Goal: Communication & Community: Share content

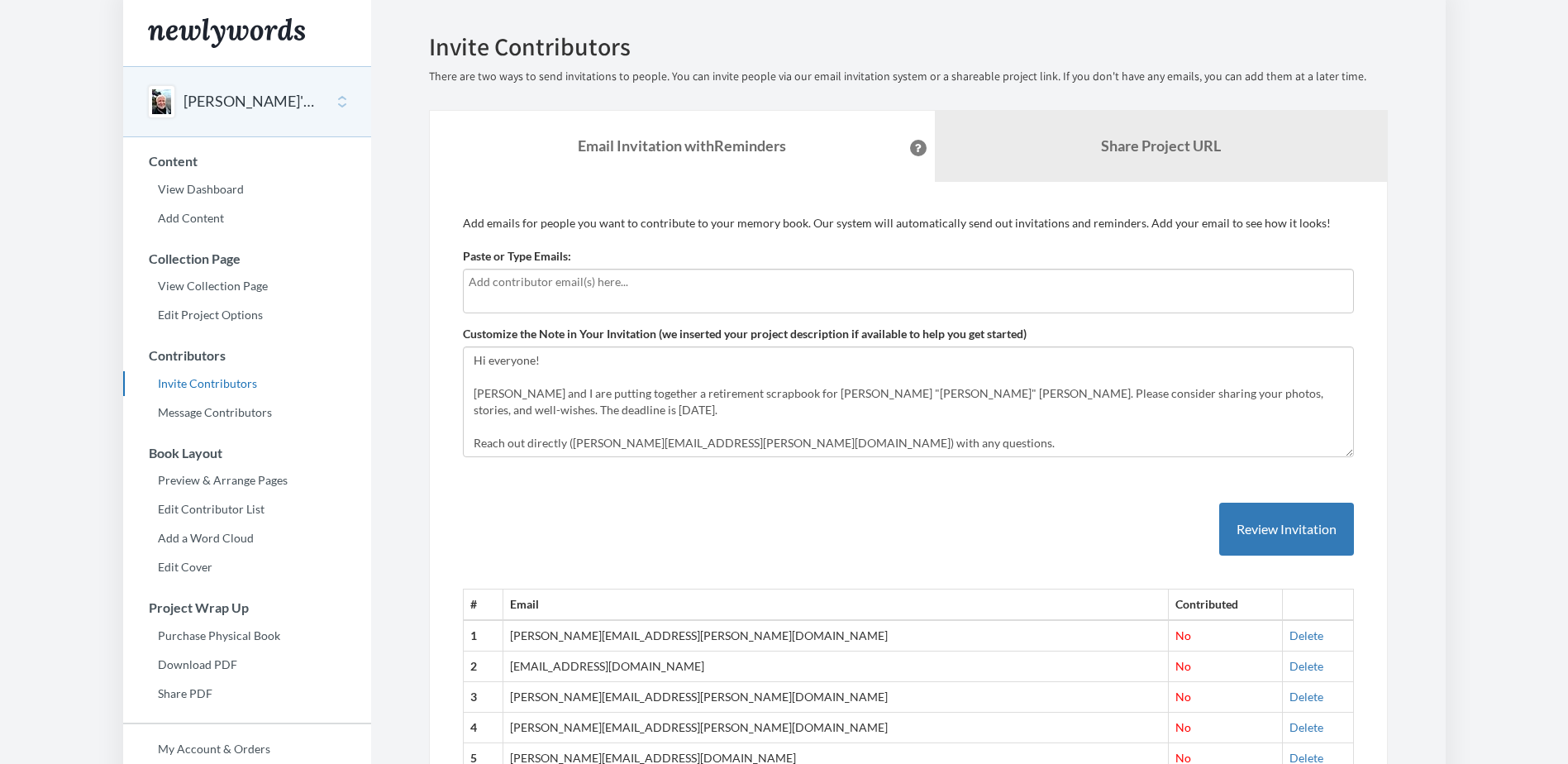
click at [629, 285] on input "text" at bounding box center [908, 282] width 880 height 18
type input "[EMAIL_ADDRESS][DOMAIN_NAME]"
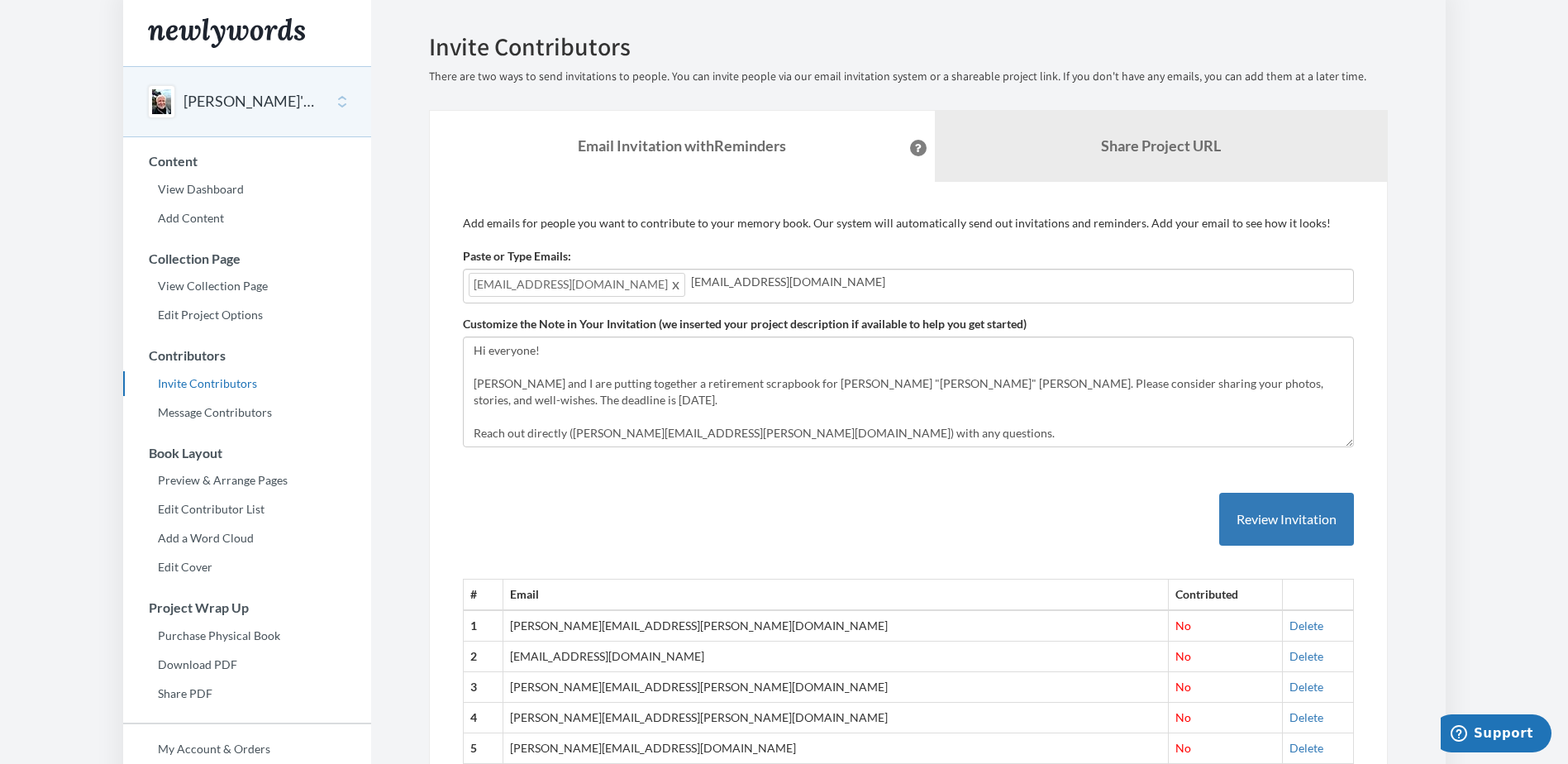
type input "[EMAIL_ADDRESS][DOMAIN_NAME]"
click at [1292, 519] on button "Review Invitation" at bounding box center [1287, 520] width 135 height 54
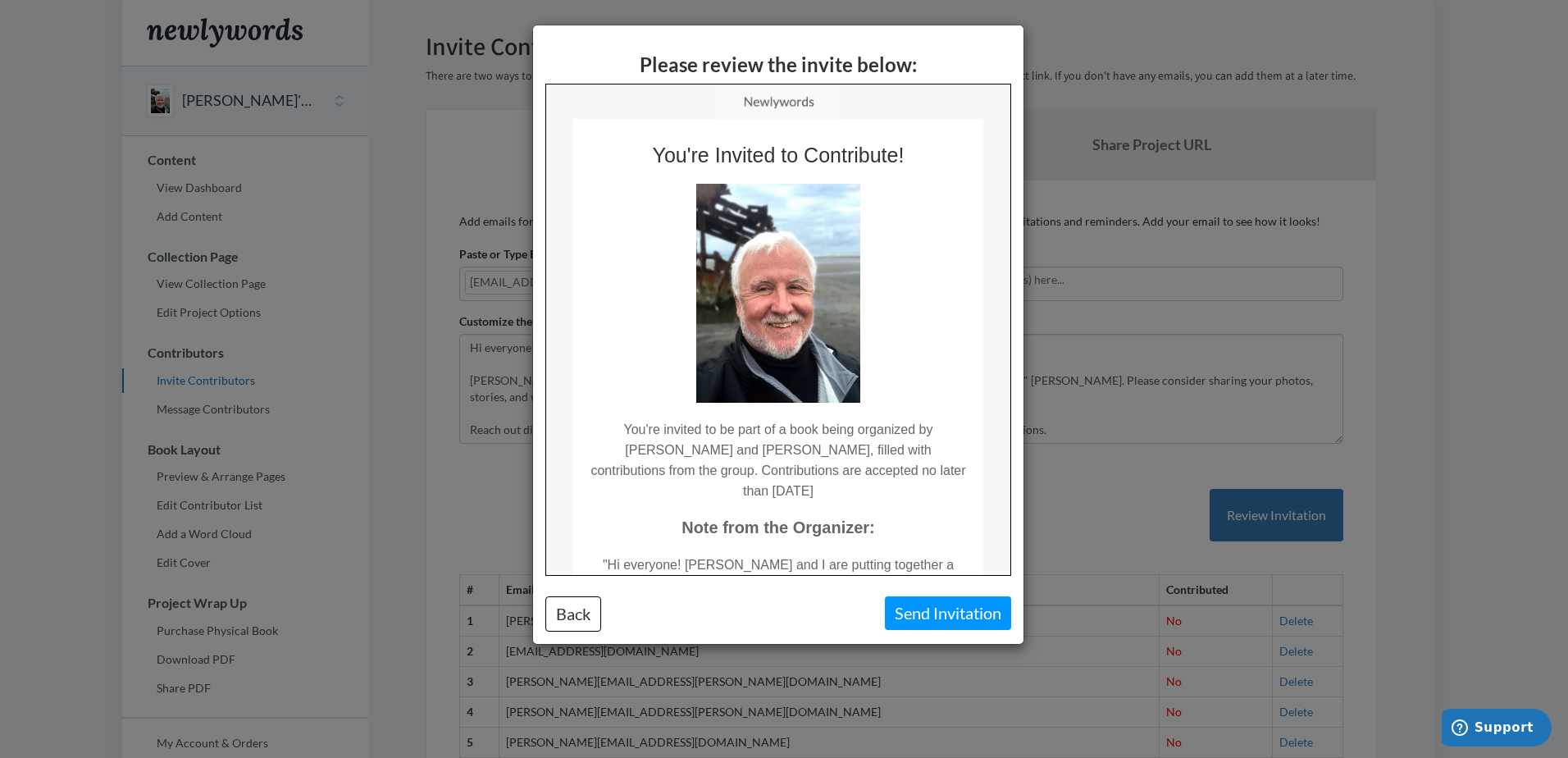
scroll to position [292, 0]
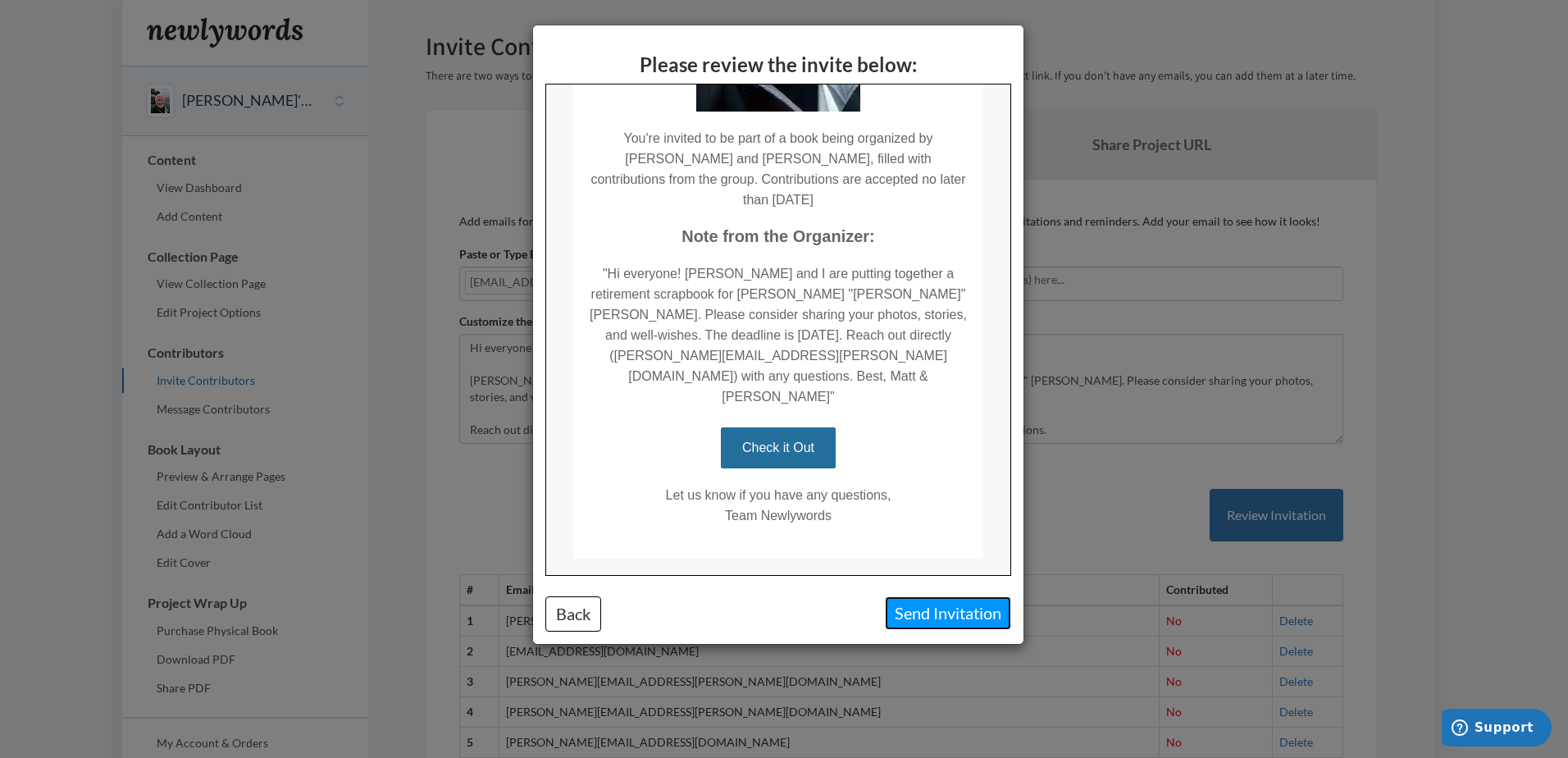
click at [936, 612] on button "Send Invitation" at bounding box center [948, 613] width 127 height 33
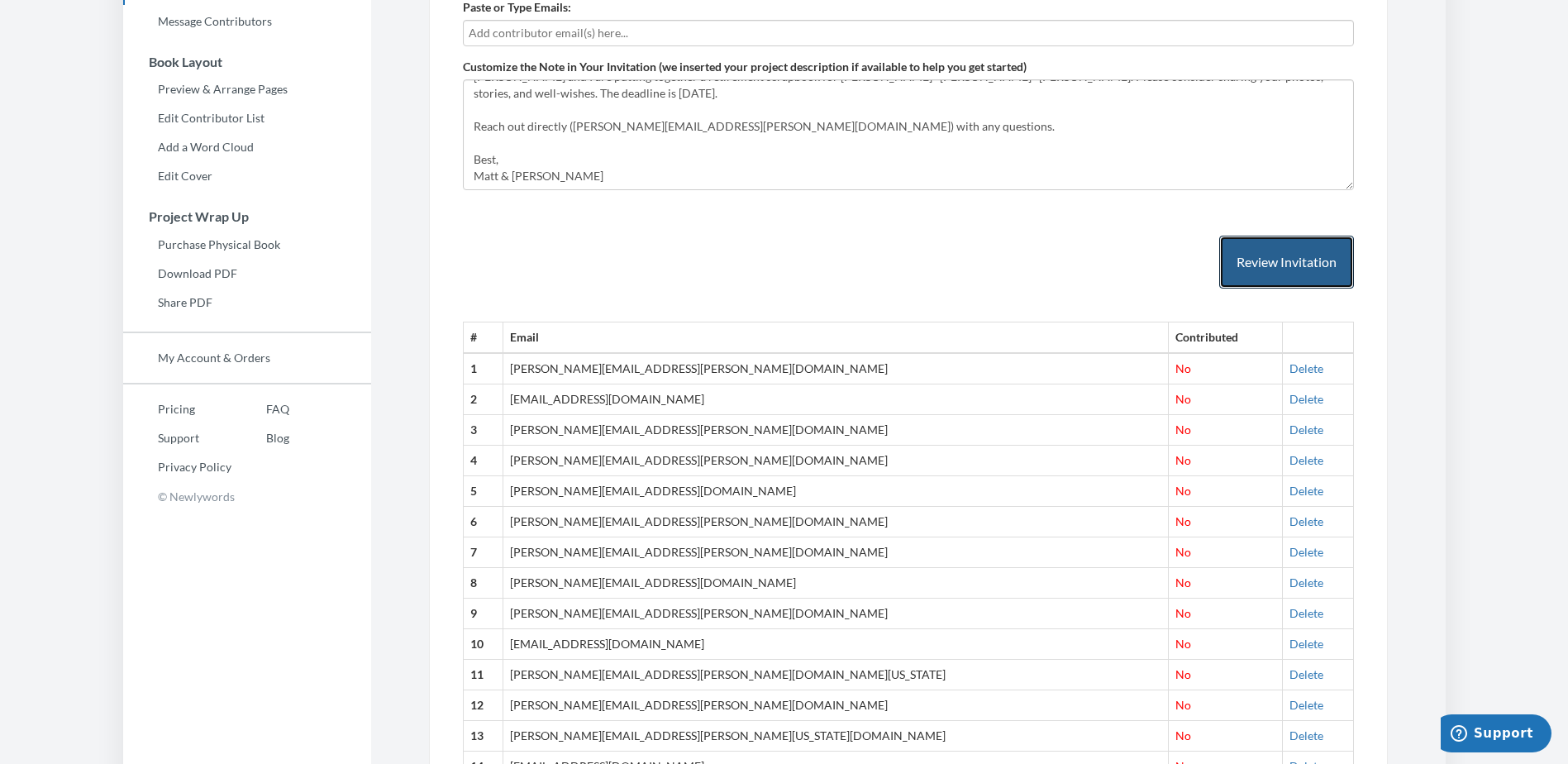
scroll to position [413, 0]
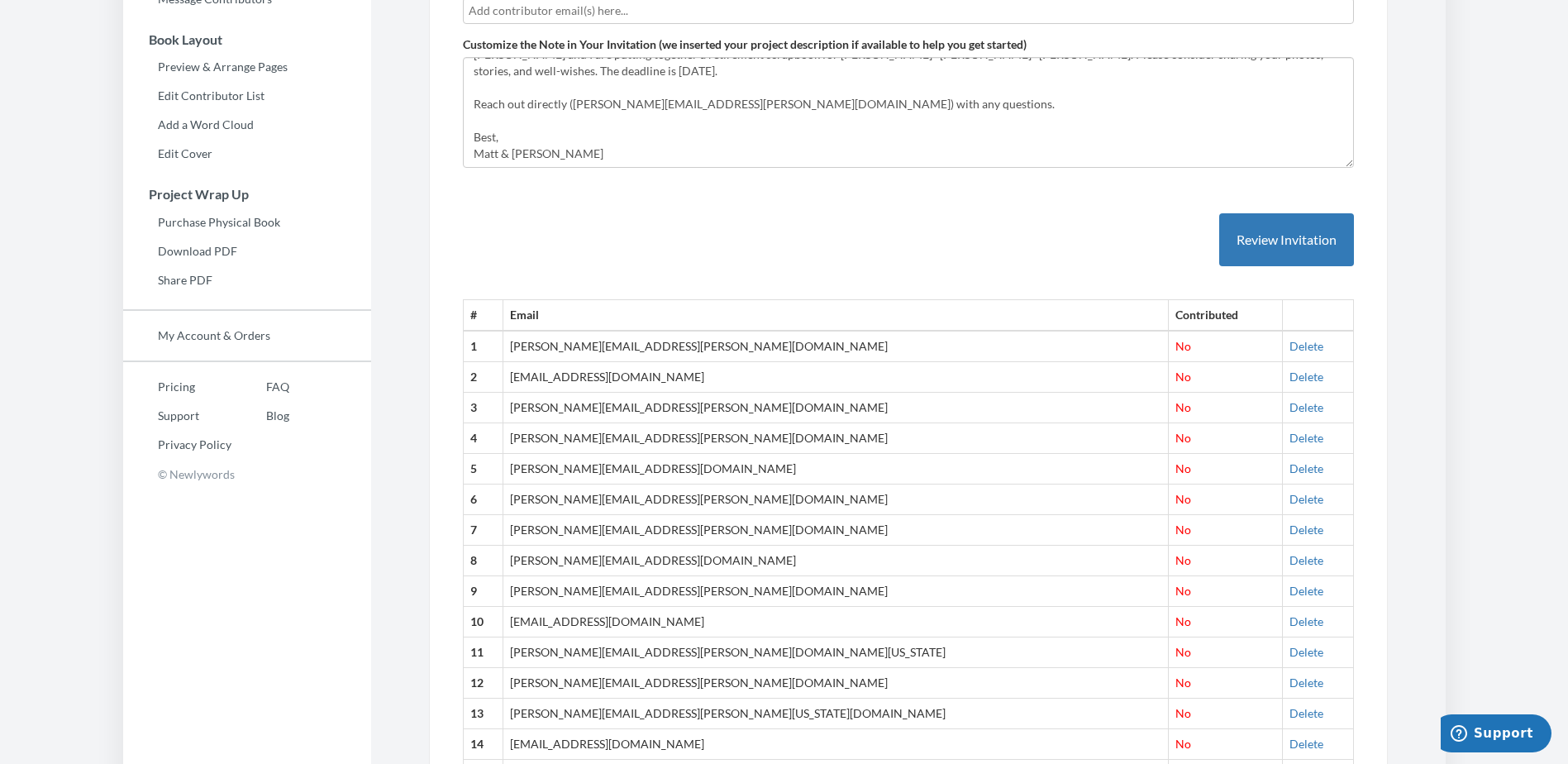
click at [635, 364] on td "[EMAIL_ADDRESS][DOMAIN_NAME]" at bounding box center [836, 377] width 666 height 30
drag, startPoint x: 539, startPoint y: 345, endPoint x: 713, endPoint y: 611, distance: 317.9
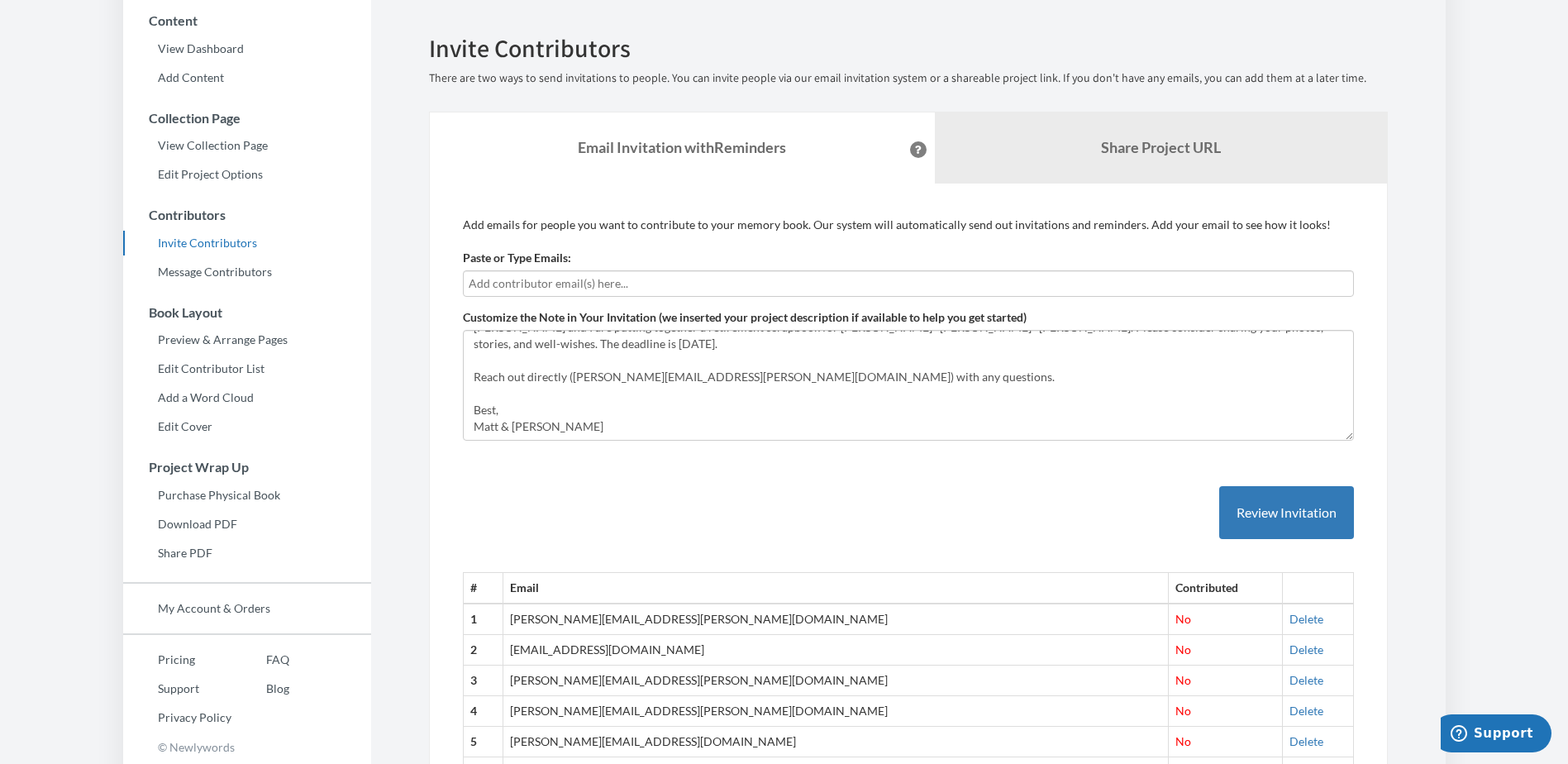
scroll to position [82, 0]
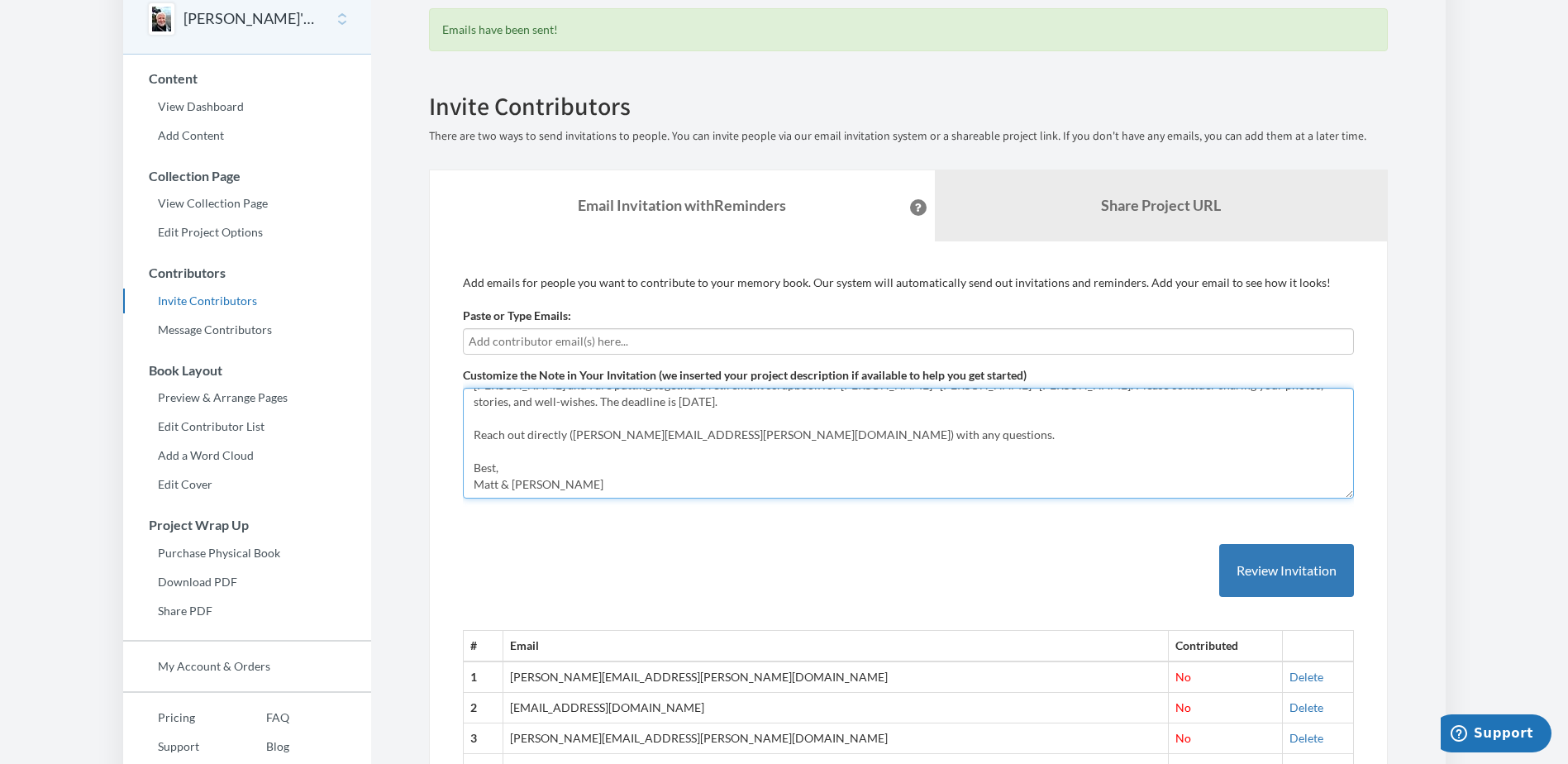
click at [776, 438] on textarea "Hi everyone! [PERSON_NAME] and I are putting together a retirement scrapbook fo…" at bounding box center [908, 443] width 891 height 111
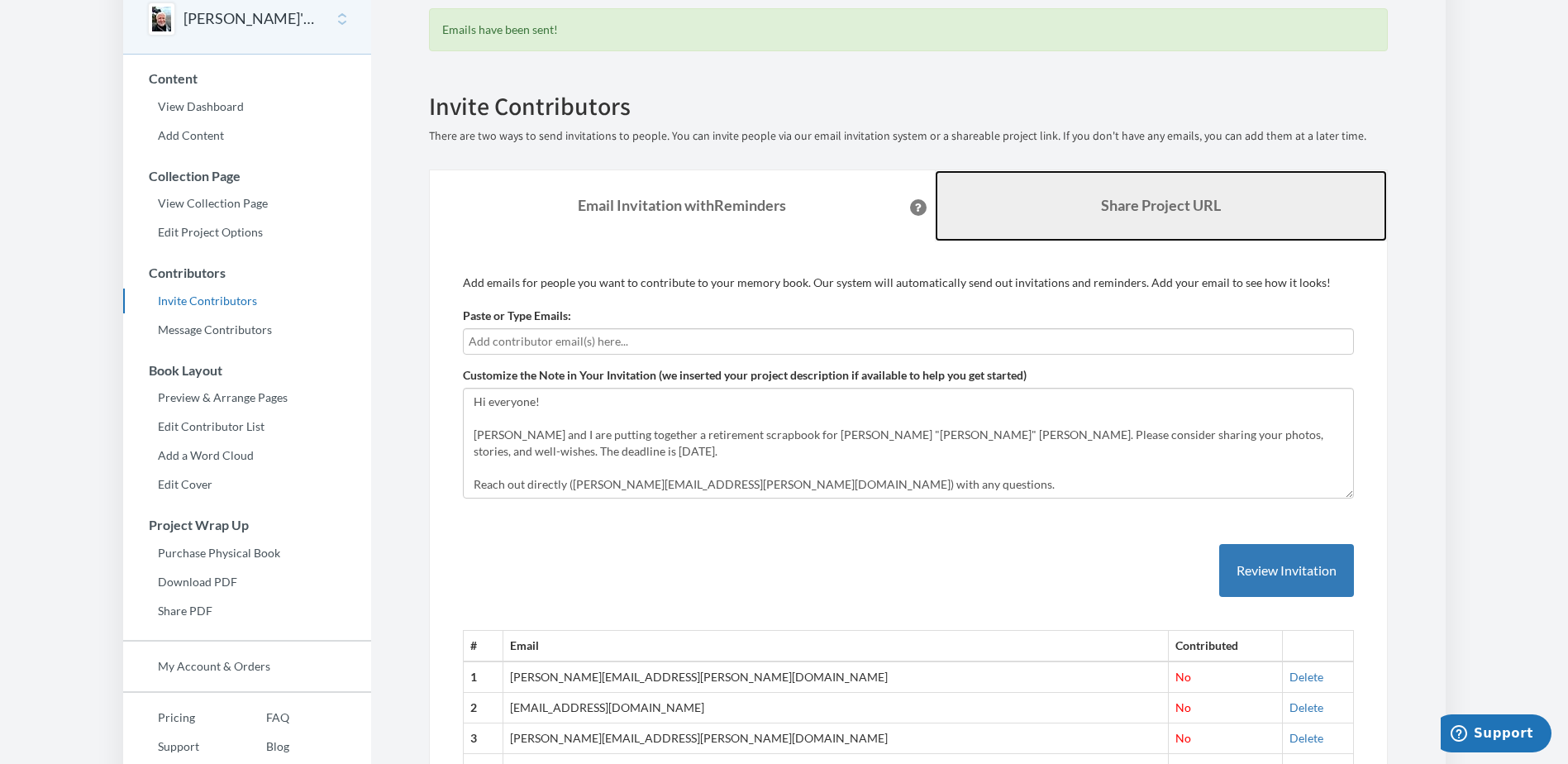
click at [1185, 197] on b "Share Project URL" at bounding box center [1161, 205] width 120 height 18
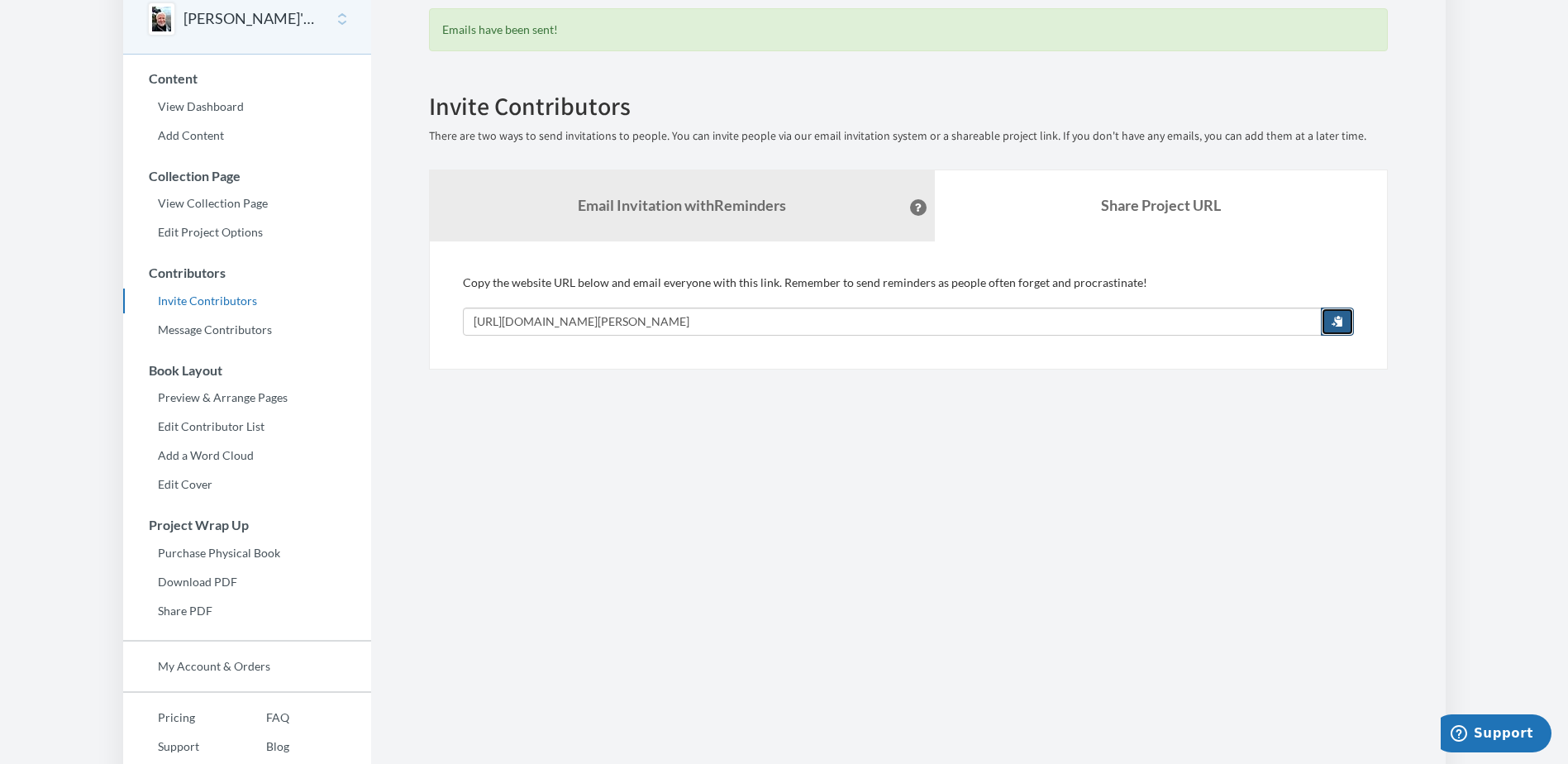
click at [1334, 325] on span "button" at bounding box center [1337, 321] width 12 height 12
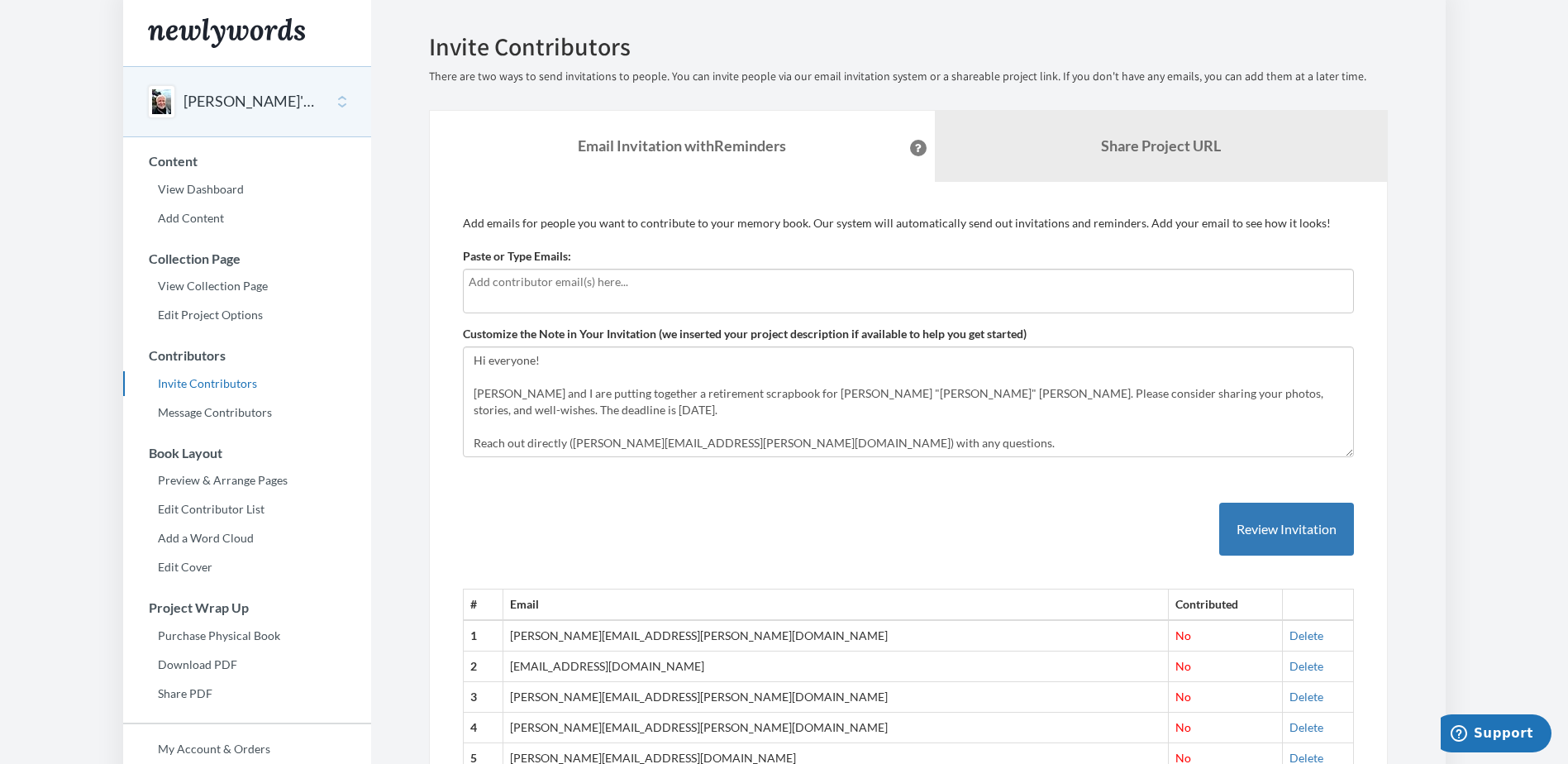
click at [634, 293] on div at bounding box center [908, 290] width 891 height 44
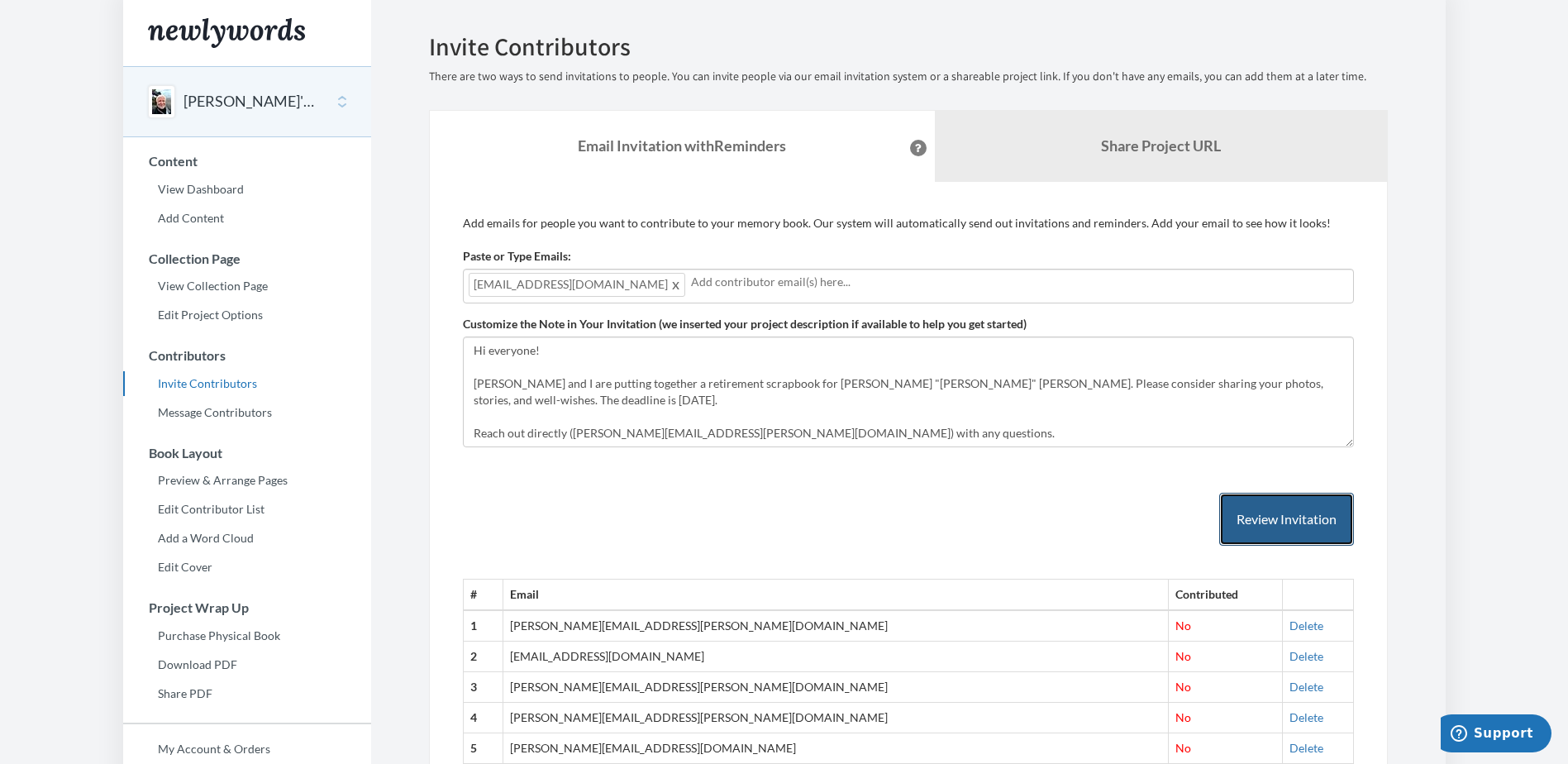
click at [1246, 508] on button "Review Invitation" at bounding box center [1287, 520] width 135 height 54
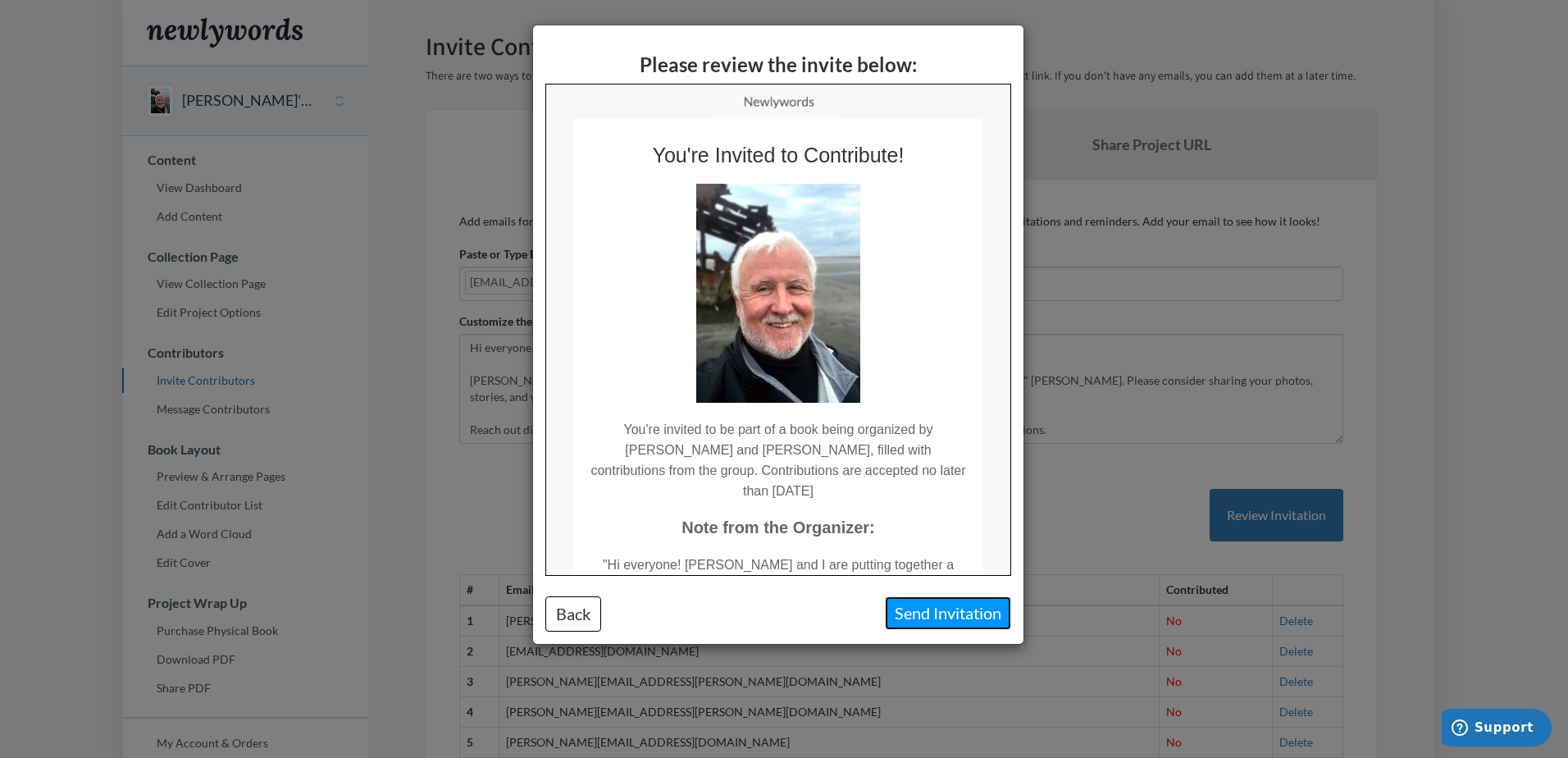
click at [997, 605] on button "Send Invitation" at bounding box center [948, 613] width 127 height 33
